Goal: Find specific page/section: Find specific page/section

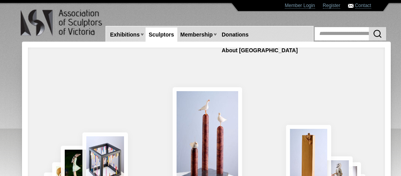
click at [165, 38] on link "Sculptors" at bounding box center [162, 34] width 32 height 15
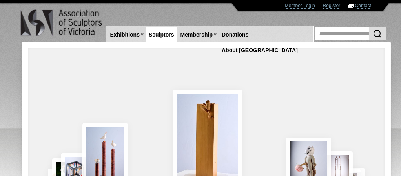
click at [165, 34] on link "Sculptors" at bounding box center [162, 34] width 32 height 15
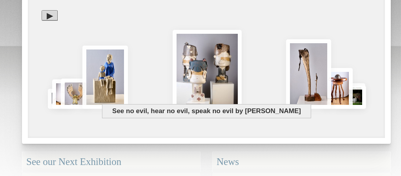
scroll to position [87, 0]
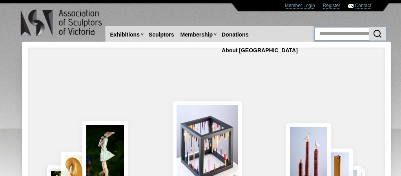
click at [345, 30] on input "text" at bounding box center [350, 33] width 71 height 13
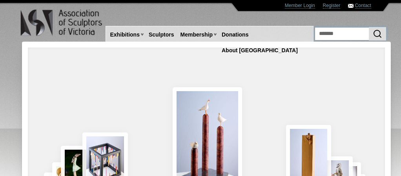
type input "*******"
click at [369, 27] on button "submit" at bounding box center [377, 33] width 17 height 13
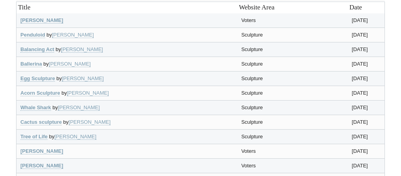
scroll to position [36, 0]
